Goal: Task Accomplishment & Management: Manage account settings

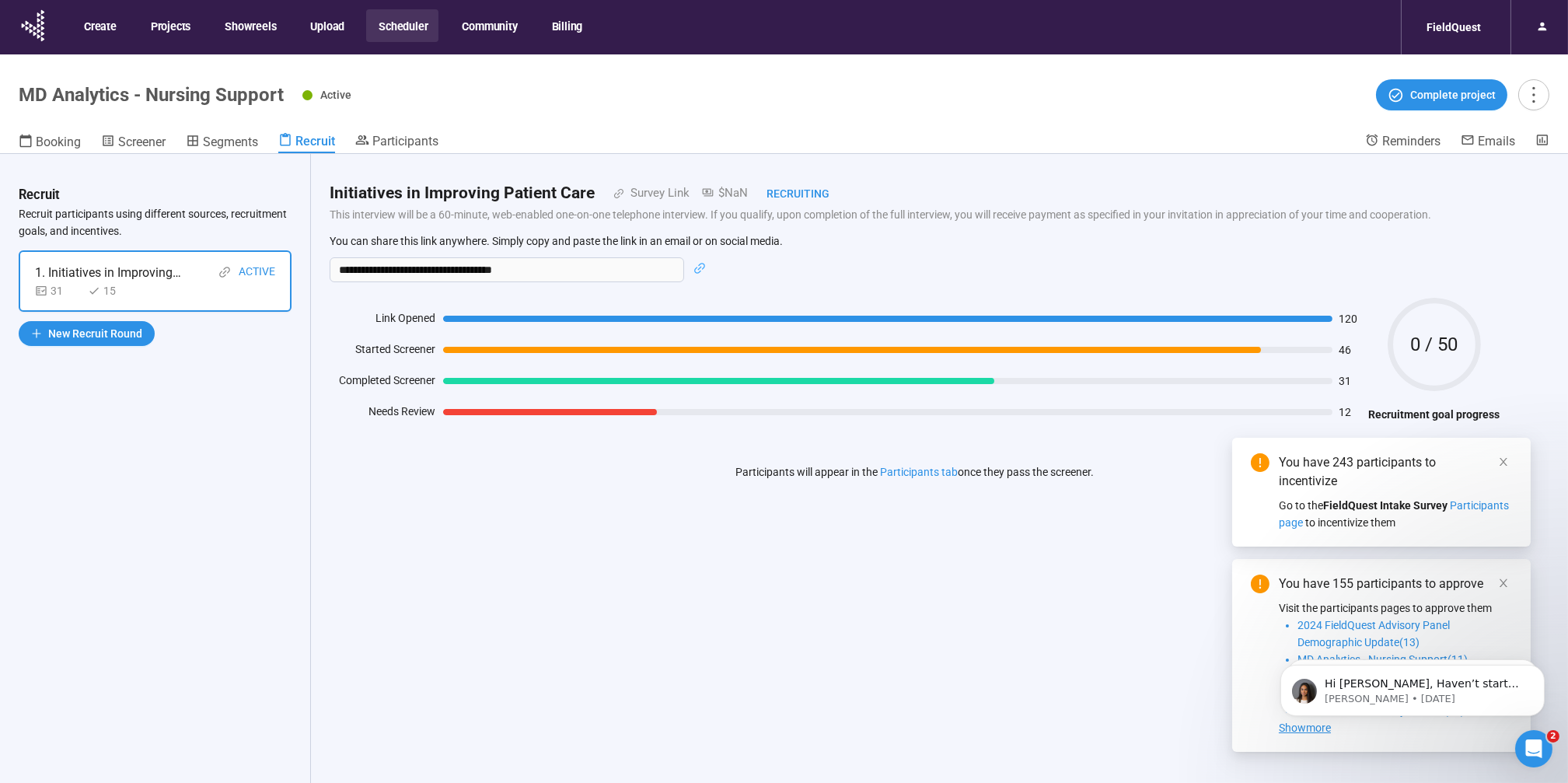
drag, startPoint x: 397, startPoint y: 140, endPoint x: 429, endPoint y: 170, distance: 43.9
click at [397, 140] on span "Participants" at bounding box center [406, 140] width 66 height 14
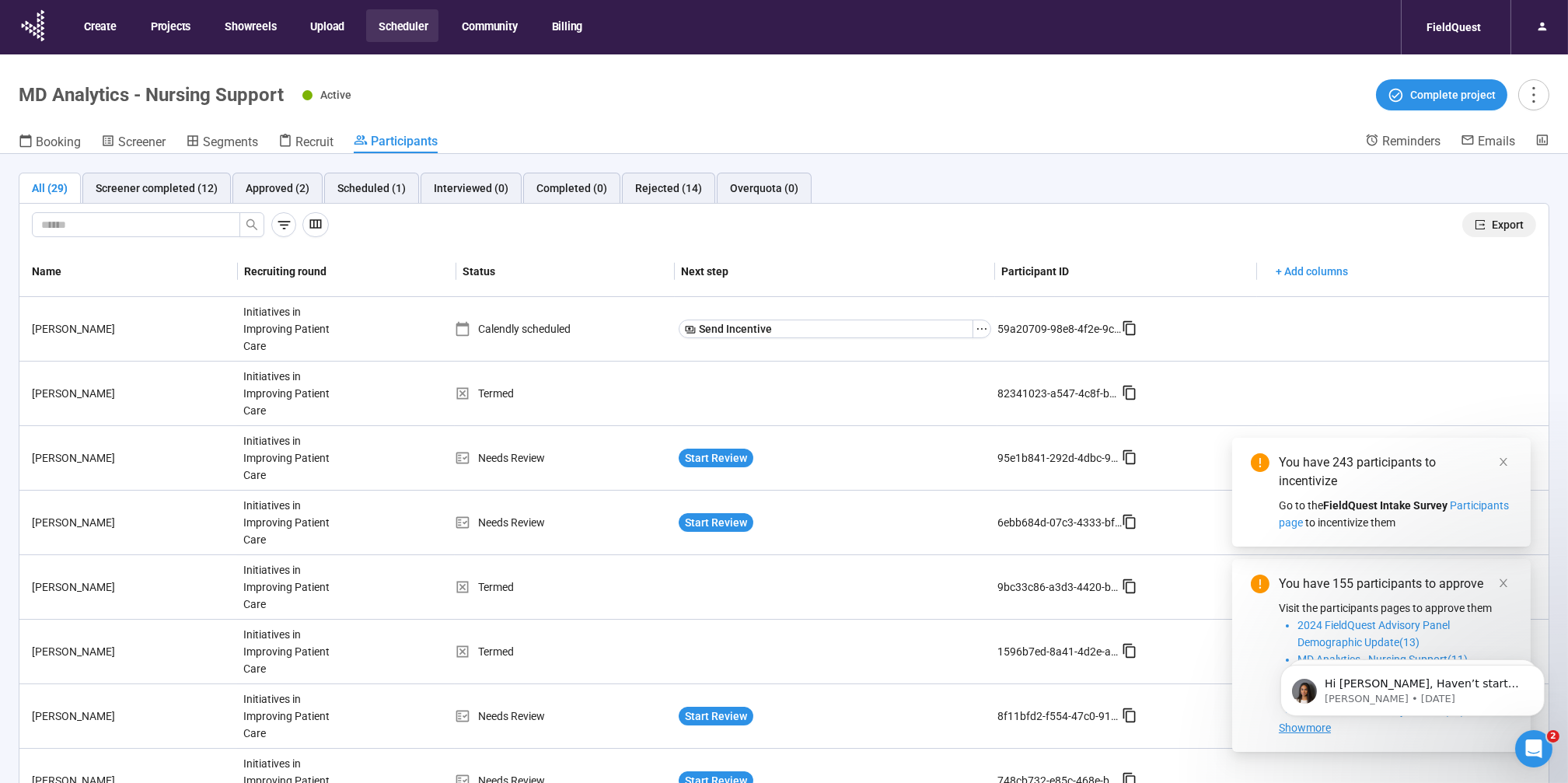
click at [1492, 222] on span "Export" at bounding box center [1507, 225] width 32 height 17
